Goal: Task Accomplishment & Management: Complete application form

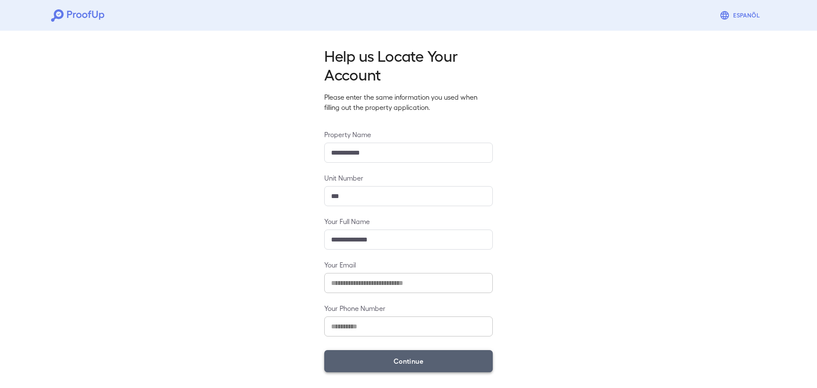
click at [399, 356] on button "Continue" at bounding box center [408, 361] width 168 height 22
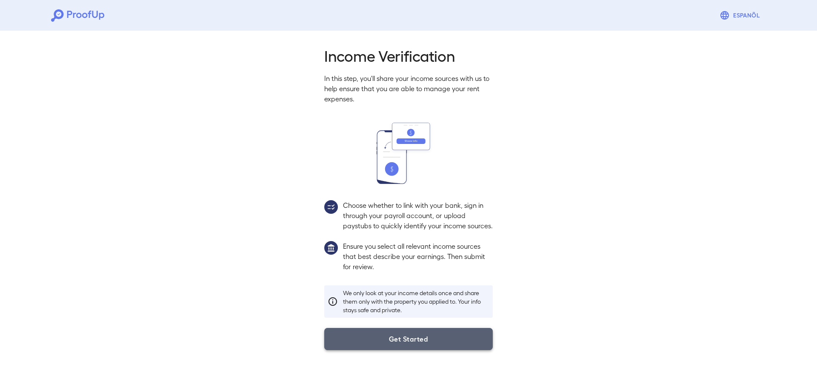
click at [446, 345] on button "Get Started" at bounding box center [408, 339] width 168 height 22
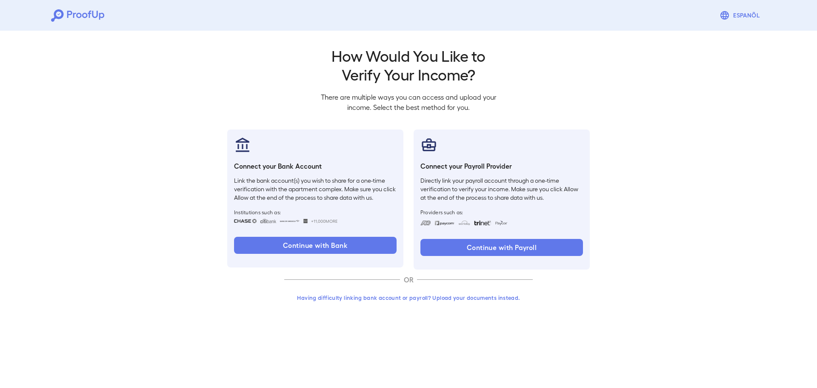
click at [395, 300] on button "Having difficulty linking bank account or payroll? Upload your documents instea…" at bounding box center [408, 297] width 248 height 15
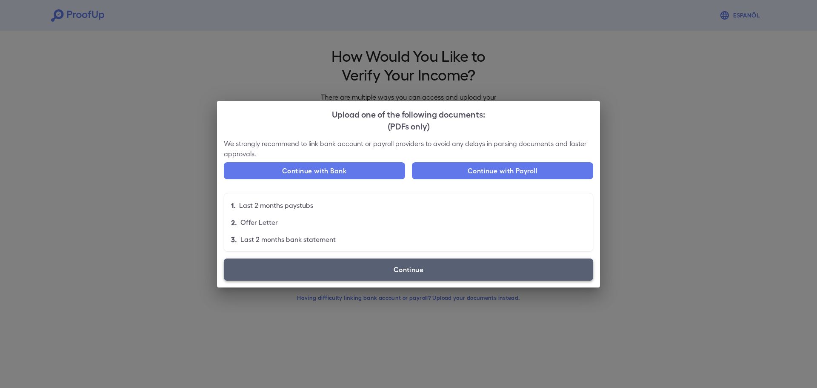
click at [380, 272] on label "Continue" at bounding box center [408, 269] width 369 height 22
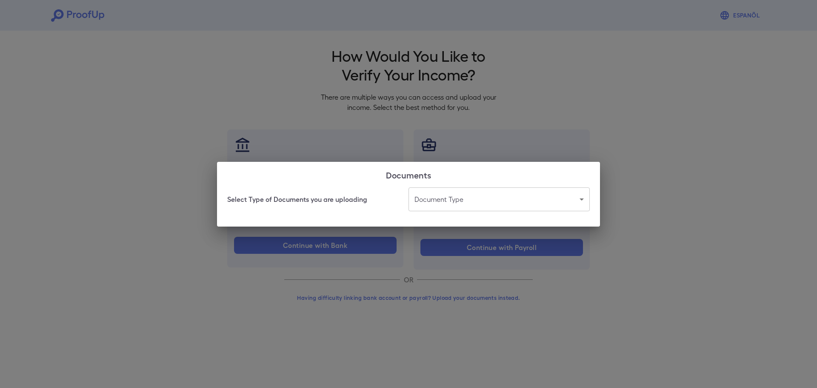
click at [507, 202] on body "Espanõl Go back How Would You Like to Verify Your Income? There are multiple wa…" at bounding box center [408, 162] width 817 height 325
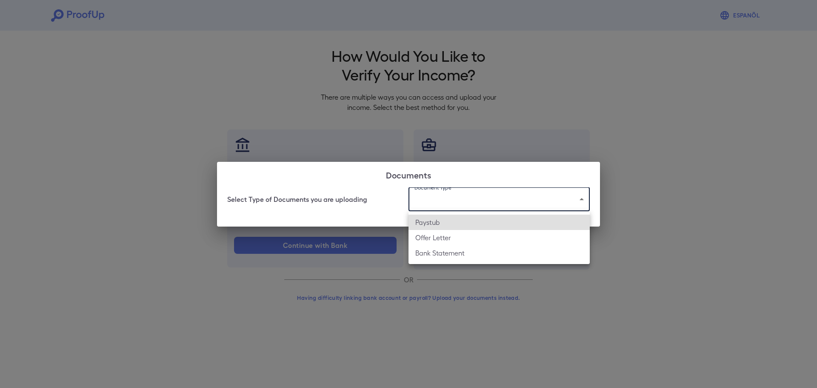
click at [455, 255] on li "Bank Statement" at bounding box center [498, 252] width 181 height 15
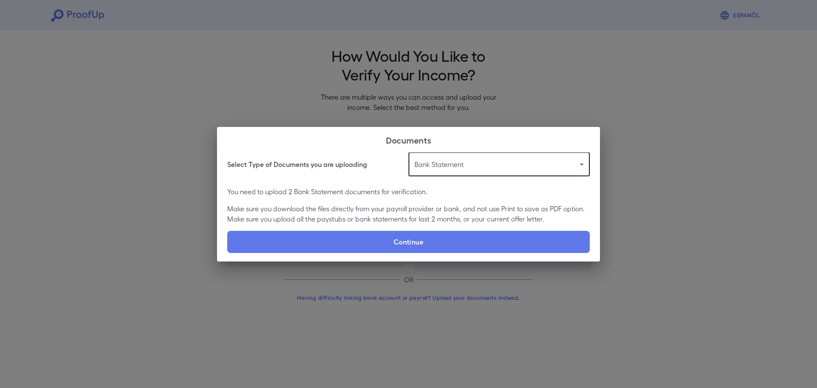
type input "**********"
click at [400, 244] on label "Continue" at bounding box center [408, 242] width 362 height 22
click at [228, 252] on input "Continue" at bounding box center [227, 252] width 0 height 0
type input "**********"
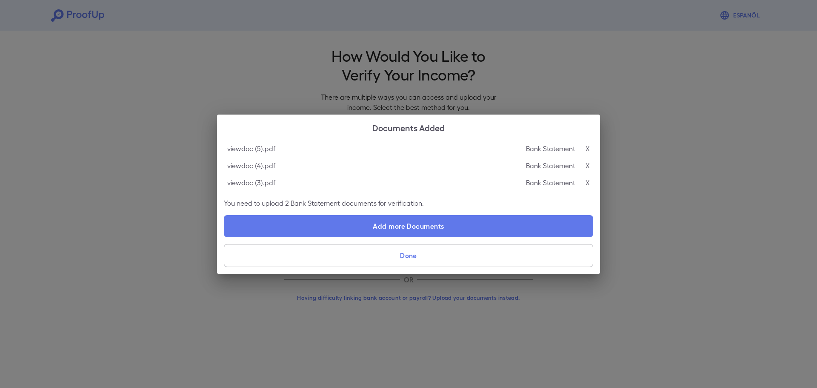
click at [413, 252] on button "Done" at bounding box center [408, 255] width 369 height 23
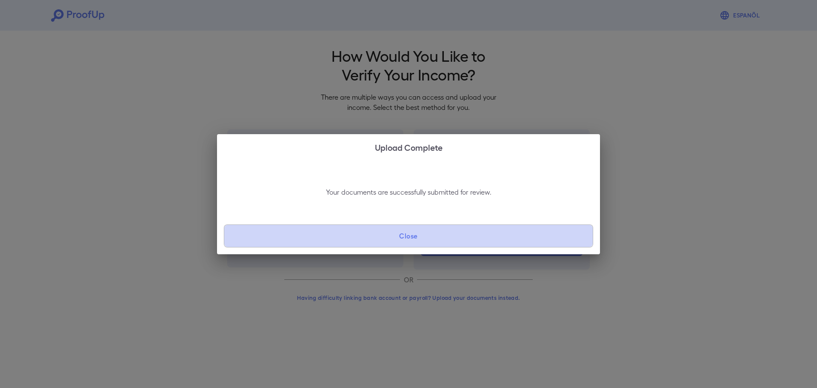
click at [423, 233] on button "Close" at bounding box center [408, 235] width 369 height 23
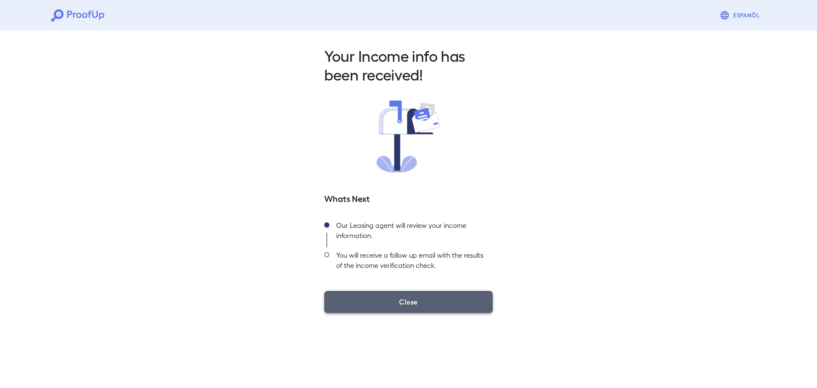
click at [424, 295] on button "Close" at bounding box center [408, 302] width 168 height 22
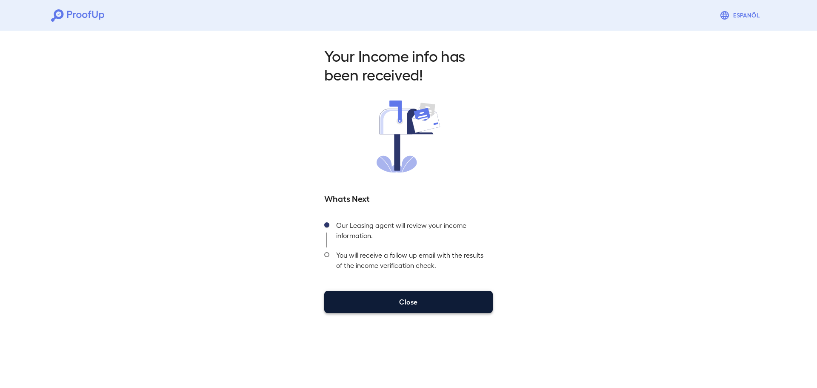
click at [435, 306] on button "Close" at bounding box center [408, 302] width 168 height 22
